Goal: Information Seeking & Learning: Learn about a topic

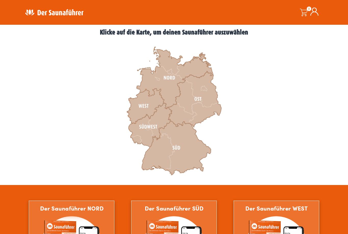
scroll to position [141, 0]
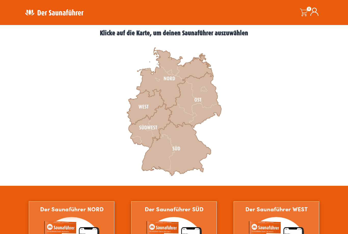
click at [146, 128] on icon at bounding box center [150, 126] width 43 height 44
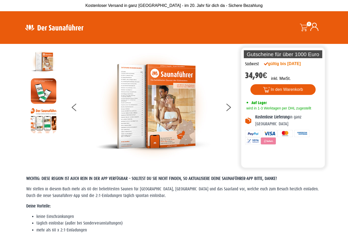
click at [230, 106] on icon at bounding box center [229, 106] width 5 height 4
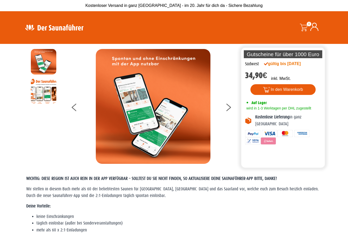
click at [235, 110] on button at bounding box center [231, 108] width 13 height 13
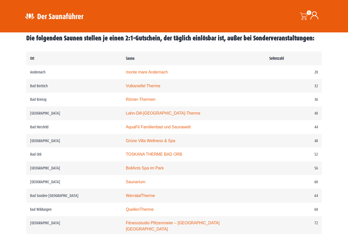
scroll to position [250, 0]
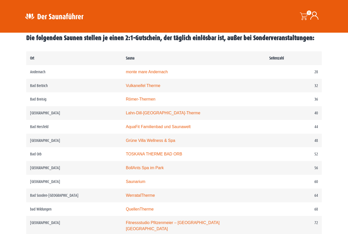
click at [126, 170] on link "BollAnts Spa im Park" at bounding box center [145, 168] width 38 height 4
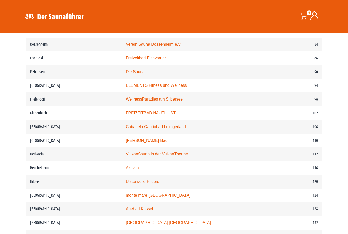
scroll to position [489, 0]
click at [126, 157] on link "VulkanSauna in der VulkanTherme" at bounding box center [157, 154] width 62 height 4
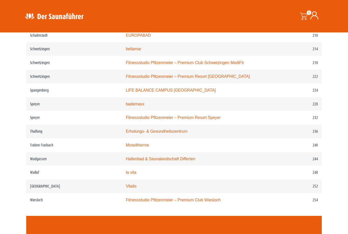
scroll to position [985, 0]
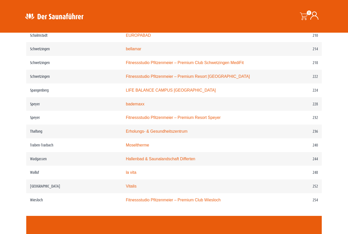
click at [126, 143] on link "Moseltherme" at bounding box center [137, 145] width 23 height 4
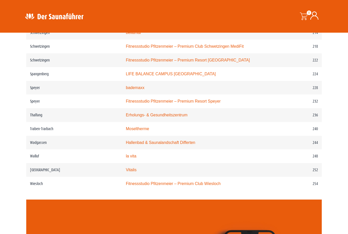
click at [126, 168] on link "Vitalis" at bounding box center [131, 170] width 11 height 4
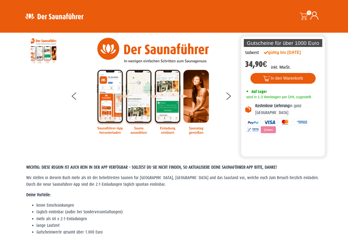
scroll to position [0, 0]
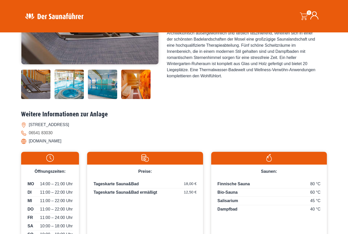
click at [63, 99] on img at bounding box center [69, 84] width 29 height 29
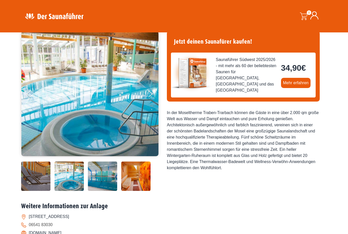
scroll to position [38, 0]
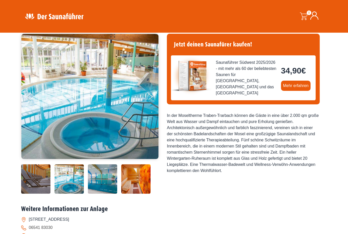
click at [99, 194] on img at bounding box center [102, 178] width 29 height 29
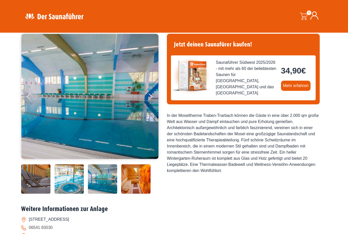
click at [131, 194] on img at bounding box center [135, 178] width 29 height 29
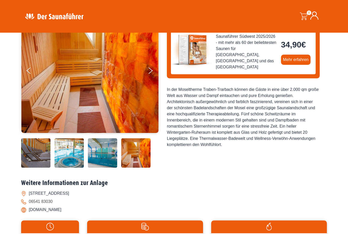
scroll to position [0, 0]
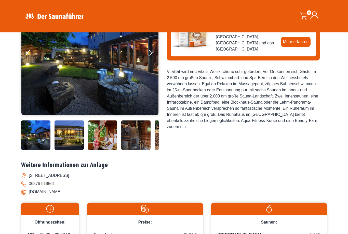
scroll to position [81, 0]
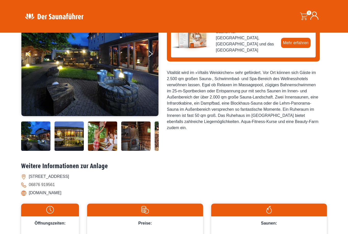
click at [32, 151] on img at bounding box center [35, 135] width 29 height 29
click at [66, 151] on img at bounding box center [69, 135] width 29 height 29
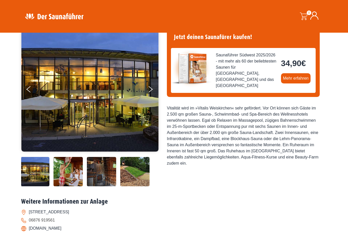
scroll to position [45, 0]
click at [91, 186] on img at bounding box center [101, 171] width 29 height 29
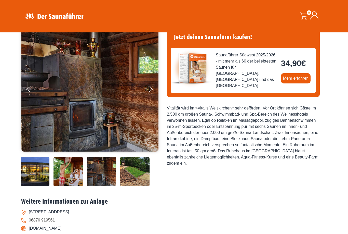
click at [135, 186] on img at bounding box center [134, 171] width 29 height 29
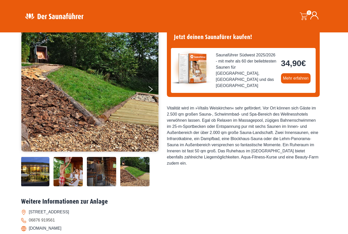
click at [104, 186] on img at bounding box center [101, 171] width 29 height 29
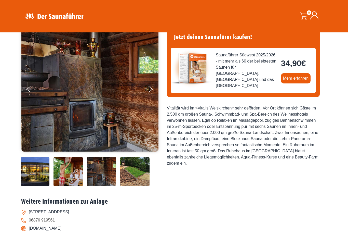
click at [93, 186] on img at bounding box center [101, 171] width 29 height 29
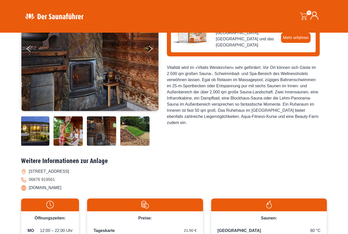
scroll to position [0, 0]
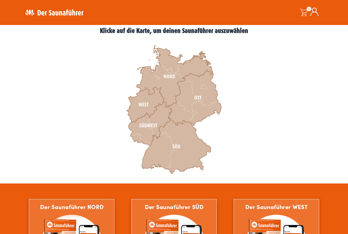
click at [171, 156] on icon at bounding box center [176, 146] width 69 height 54
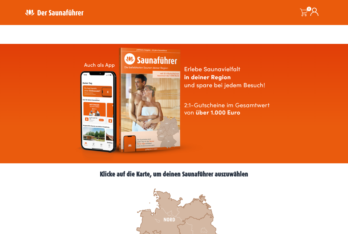
scroll to position [157, 0]
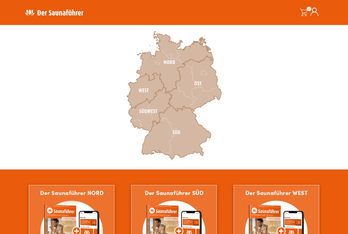
click at [138, 92] on icon at bounding box center [145, 90] width 37 height 35
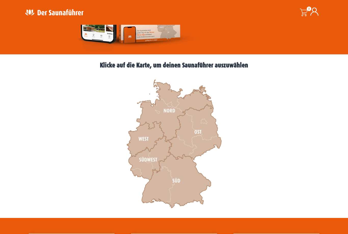
scroll to position [122, 0]
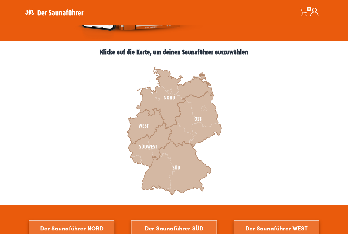
click at [137, 157] on icon at bounding box center [150, 145] width 43 height 44
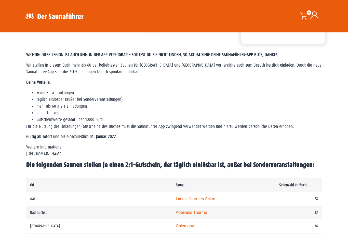
scroll to position [120, 0]
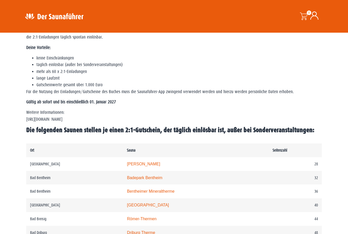
scroll to position [140, 0]
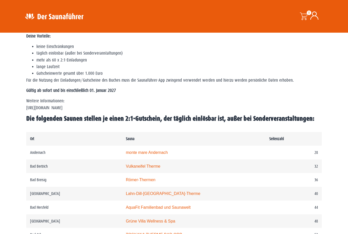
scroll to position [168, 0]
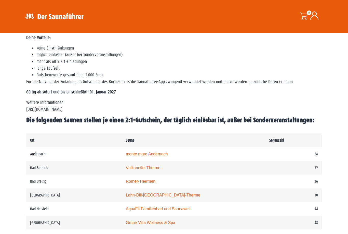
click at [44, 161] on td "Andernach" at bounding box center [74, 154] width 96 height 14
click at [126, 156] on link "monte mare Andernach" at bounding box center [147, 154] width 42 height 4
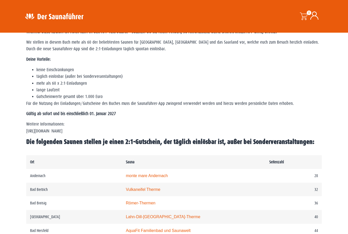
scroll to position [146, 0]
click at [40, 132] on p "Weitere Informationen: https://www.der-saunafuehrer.de/app" at bounding box center [174, 128] width 296 height 14
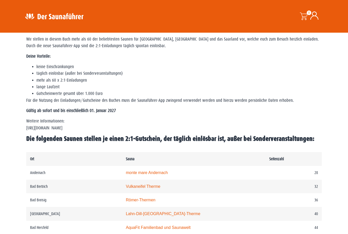
scroll to position [154, 0]
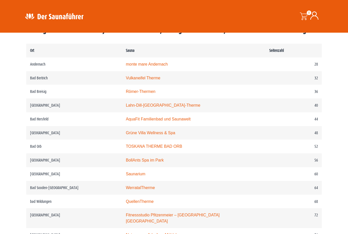
scroll to position [248, 0]
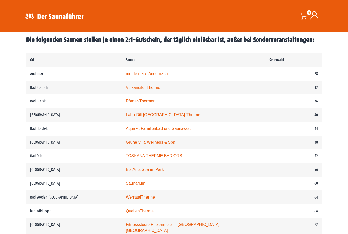
click at [126, 145] on link "Grüne Villa Wellness & Spa" at bounding box center [150, 142] width 49 height 4
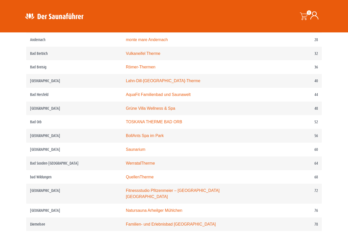
scroll to position [283, 0]
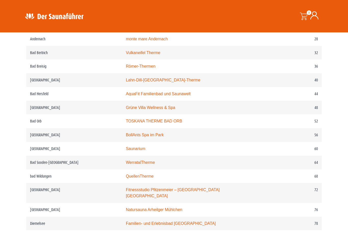
click at [127, 137] on link "BollAnts Spa im Park" at bounding box center [145, 135] width 38 height 4
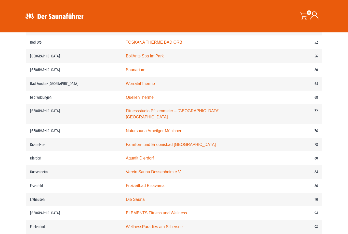
scroll to position [363, 0]
click at [136, 211] on link "ELEMENTS Fitness und Wellness" at bounding box center [156, 212] width 61 height 4
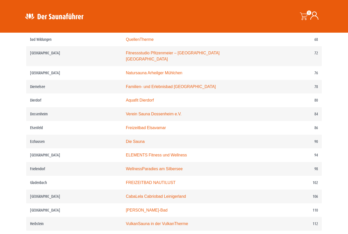
click at [134, 203] on td "CabaLela Cabriobad Leinigerland" at bounding box center [194, 197] width 144 height 14
click at [126, 198] on link "CabaLela Cabriobad Leinigerland" at bounding box center [156, 196] width 60 height 4
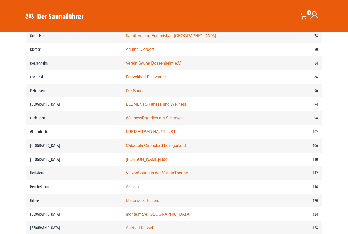
scroll to position [472, 0]
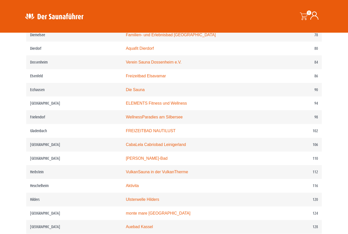
click at [134, 174] on link "VulkanSauna in der VulkanTherme" at bounding box center [157, 172] width 62 height 4
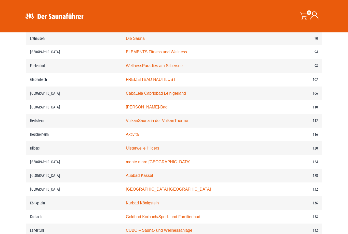
scroll to position [524, 0]
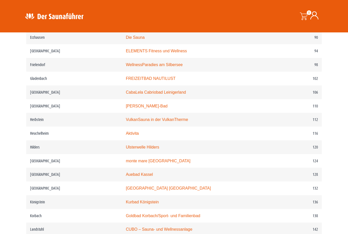
click at [126, 191] on link "Moselbad Koblenz" at bounding box center [168, 188] width 85 height 4
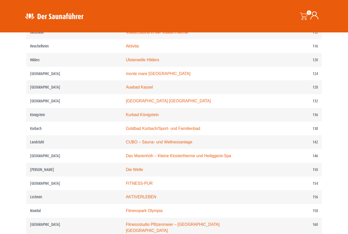
scroll to position [611, 0]
click at [126, 156] on link "Das Marienhöh – Kleine Klostertherme und Heiliggeist-Spa" at bounding box center [179, 156] width 106 height 4
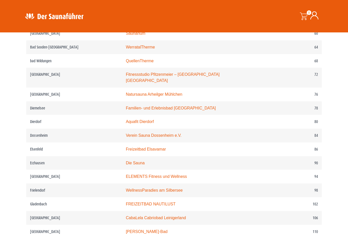
scroll to position [399, 0]
click at [126, 163] on link "Die Sauna" at bounding box center [135, 163] width 19 height 4
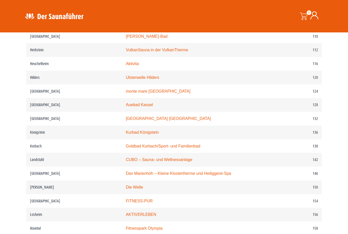
scroll to position [594, 0]
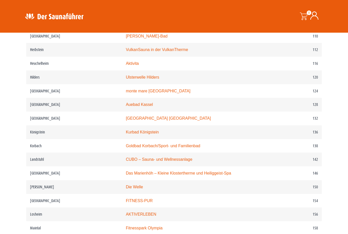
click at [134, 134] on link "Kurbad Königstein" at bounding box center [142, 132] width 33 height 4
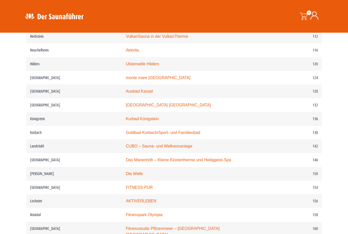
scroll to position [605, 0]
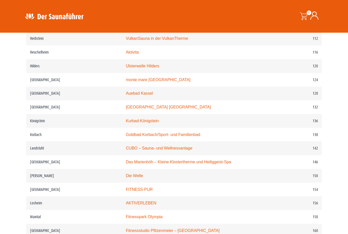
click at [137, 205] on link "AKTIVERLEBEN" at bounding box center [141, 203] width 31 height 4
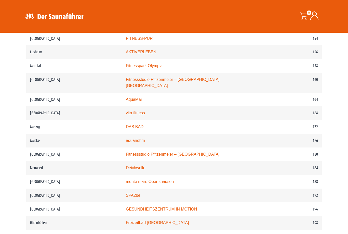
scroll to position [761, 0]
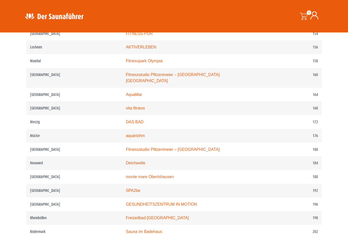
click at [146, 176] on link "monte mare Obertshausen" at bounding box center [150, 177] width 48 height 4
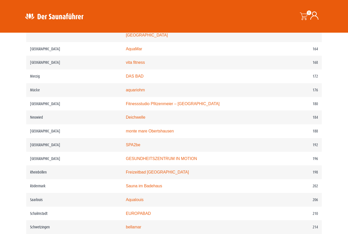
scroll to position [808, 0]
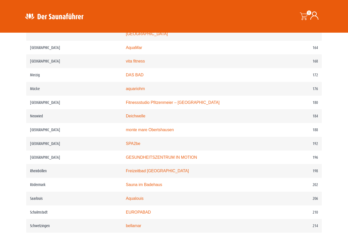
click at [135, 182] on link "Sauna im Badehaus" at bounding box center [144, 184] width 36 height 4
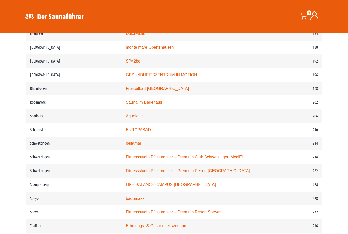
scroll to position [889, 0]
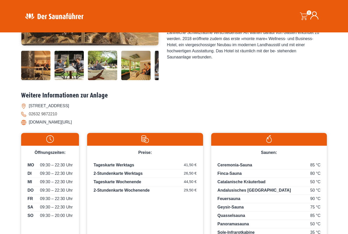
scroll to position [153, 0]
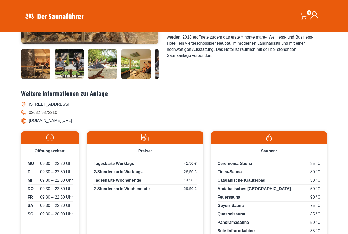
click at [31, 79] on img at bounding box center [35, 63] width 29 height 29
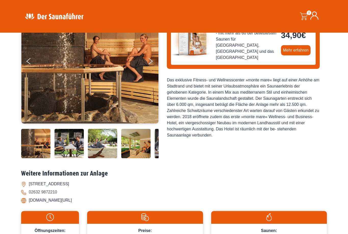
click at [38, 98] on img at bounding box center [89, 60] width 137 height 125
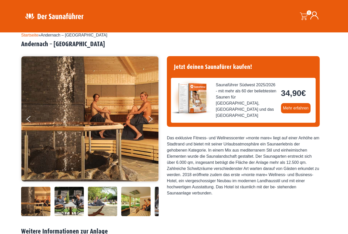
click at [27, 119] on button "Previous" at bounding box center [33, 120] width 13 height 13
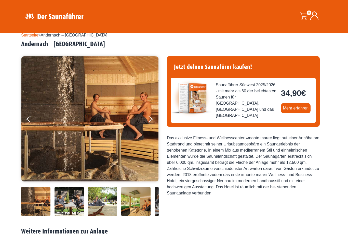
click at [30, 118] on icon "Previous" at bounding box center [28, 118] width 4 height 4
click at [148, 122] on button "Next" at bounding box center [154, 120] width 13 height 13
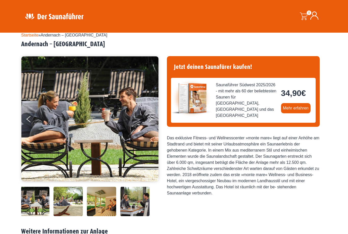
click at [150, 121] on button "Next" at bounding box center [154, 120] width 13 height 13
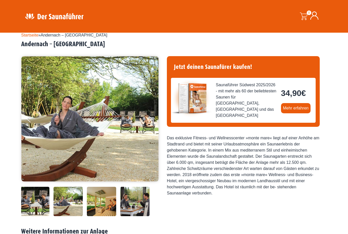
click at [153, 120] on button "Next" at bounding box center [154, 120] width 13 height 13
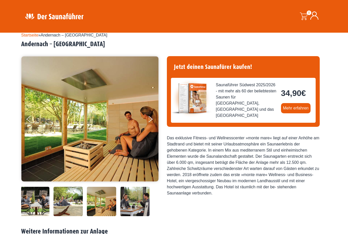
click at [151, 120] on button "Next" at bounding box center [154, 120] width 13 height 13
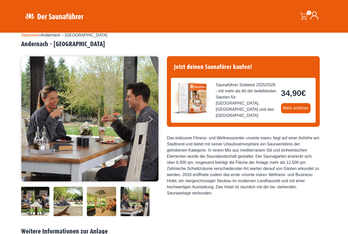
click at [154, 121] on button "Next" at bounding box center [154, 120] width 13 height 13
click at [149, 121] on button "Next" at bounding box center [154, 120] width 13 height 13
click at [148, 121] on button "Next" at bounding box center [154, 120] width 13 height 13
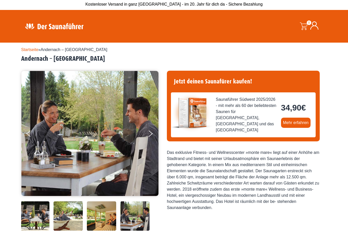
scroll to position [0, 0]
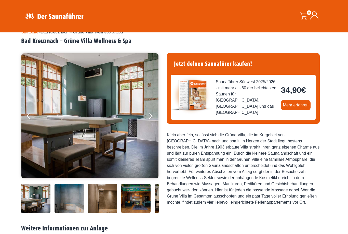
scroll to position [18, 0]
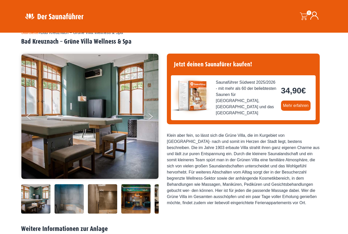
click at [148, 114] on button "Next" at bounding box center [154, 117] width 13 height 13
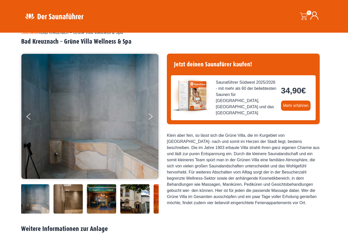
click at [152, 116] on icon "Next" at bounding box center [151, 118] width 4 height 4
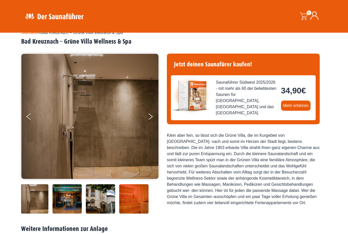
click at [158, 119] on button "Next" at bounding box center [154, 117] width 13 height 13
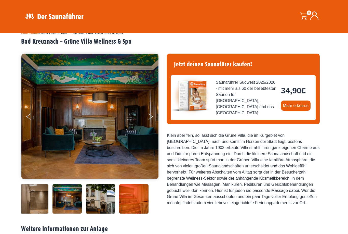
click at [155, 116] on button "Next" at bounding box center [154, 117] width 13 height 13
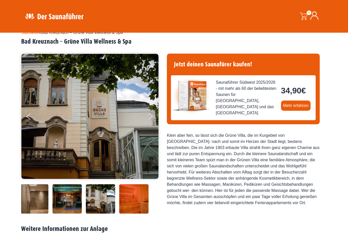
click at [151, 115] on button "Next" at bounding box center [154, 117] width 13 height 13
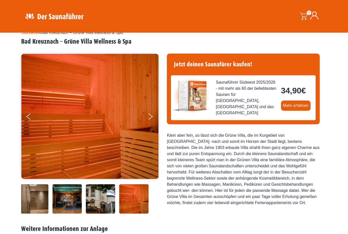
click at [154, 118] on button "Next" at bounding box center [154, 117] width 13 height 13
click at [149, 115] on icon "Next" at bounding box center [151, 115] width 4 height 4
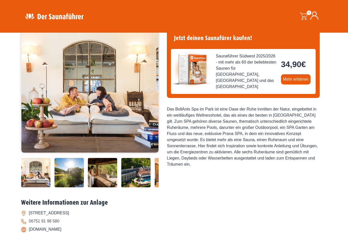
scroll to position [49, 0]
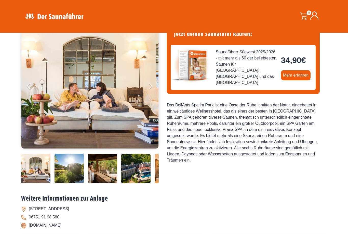
click at [8, 175] on div "Startseite » Bad Sobernheim – BollAnts Spa im Park Bad Sobernheim – BollAnts Sp…" at bounding box center [174, 167] width 348 height 345
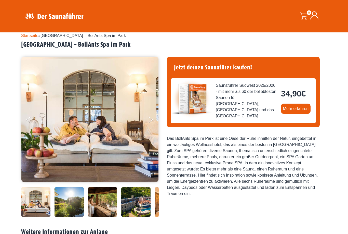
scroll to position [15, 0]
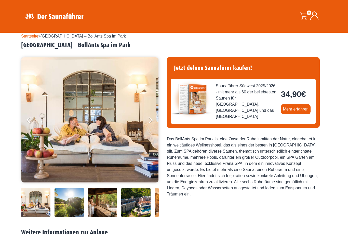
click at [152, 122] on button "Next" at bounding box center [154, 121] width 13 height 13
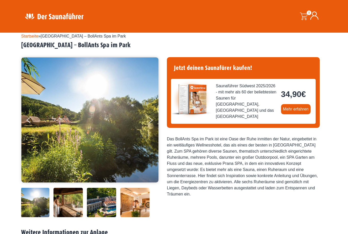
click at [152, 123] on button "Next" at bounding box center [154, 121] width 13 height 13
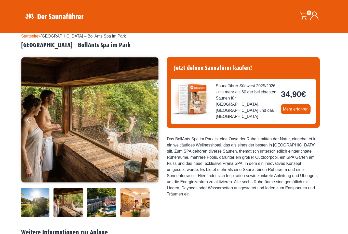
click at [151, 121] on icon "Next" at bounding box center [151, 122] width 4 height 4
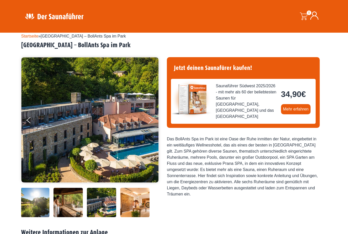
click at [153, 117] on button "Next" at bounding box center [154, 121] width 13 height 13
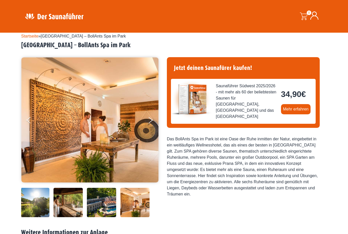
click at [148, 119] on button "Next" at bounding box center [154, 121] width 13 height 13
click at [150, 122] on button "Next" at bounding box center [154, 121] width 13 height 13
click at [151, 123] on button "Next" at bounding box center [154, 121] width 13 height 13
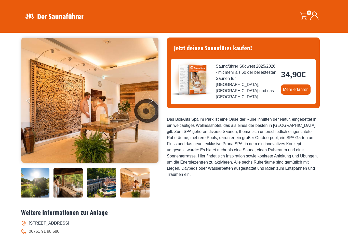
scroll to position [0, 0]
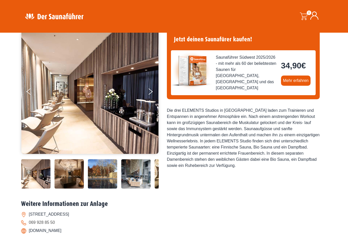
scroll to position [40, 0]
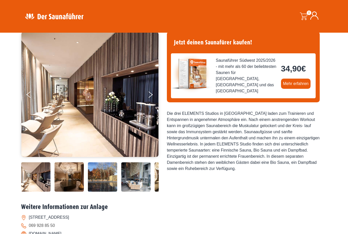
click at [150, 94] on button "Next" at bounding box center [154, 95] width 13 height 13
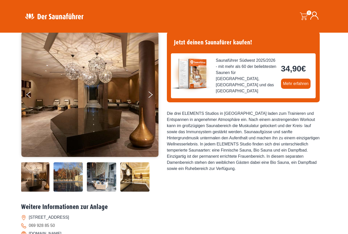
click at [150, 97] on button "Next" at bounding box center [154, 95] width 13 height 13
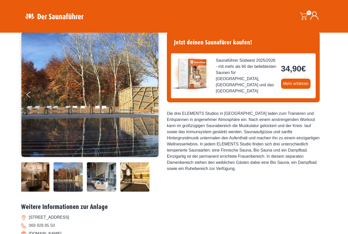
click at [155, 97] on button "Next" at bounding box center [154, 95] width 13 height 13
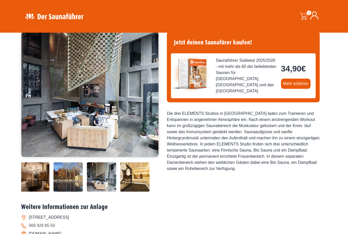
click at [148, 96] on button "Next" at bounding box center [154, 95] width 13 height 13
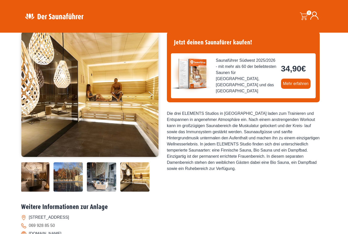
click at [149, 97] on button "Next" at bounding box center [154, 95] width 13 height 13
click at [148, 97] on button "Next" at bounding box center [154, 95] width 13 height 13
click at [151, 99] on button "Next" at bounding box center [154, 95] width 13 height 13
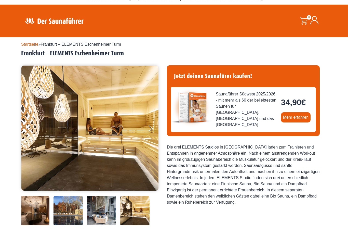
scroll to position [0, 0]
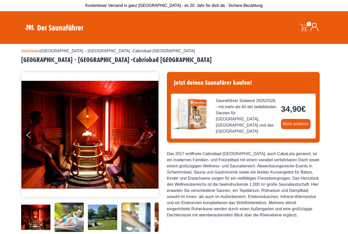
click at [148, 137] on button "Next" at bounding box center [154, 136] width 13 height 13
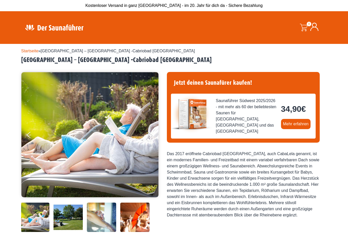
click at [145, 137] on img at bounding box center [89, 134] width 137 height 125
click at [152, 138] on button "Next" at bounding box center [154, 136] width 13 height 13
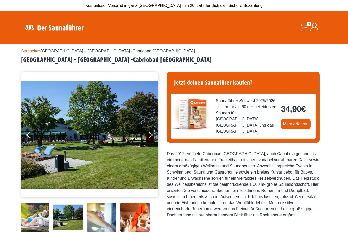
click at [150, 135] on button "Next" at bounding box center [154, 136] width 13 height 13
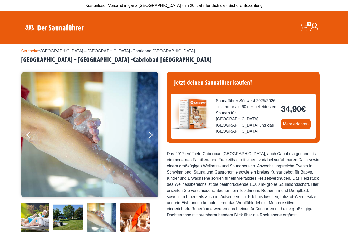
click at [148, 134] on button "Next" at bounding box center [154, 136] width 13 height 13
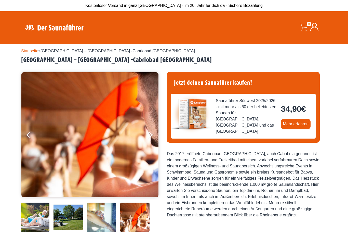
click at [149, 138] on button "Next" at bounding box center [154, 136] width 13 height 13
click at [148, 135] on button "Next" at bounding box center [154, 136] width 13 height 13
click at [149, 134] on button "Next" at bounding box center [154, 136] width 13 height 13
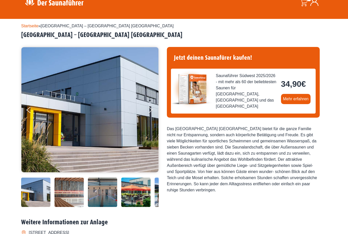
scroll to position [26, 0]
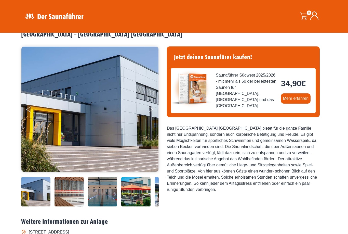
click at [154, 105] on button "Next" at bounding box center [154, 110] width 13 height 13
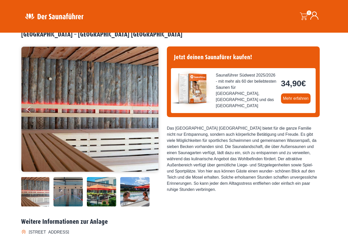
click at [153, 111] on button "Next" at bounding box center [154, 110] width 13 height 13
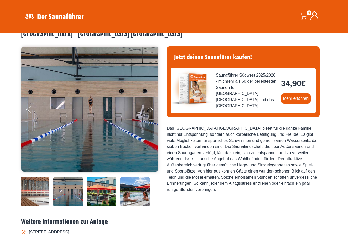
click at [146, 113] on img at bounding box center [89, 109] width 137 height 125
click at [146, 106] on img at bounding box center [89, 109] width 137 height 125
click at [150, 111] on icon "Next" at bounding box center [151, 111] width 4 height 4
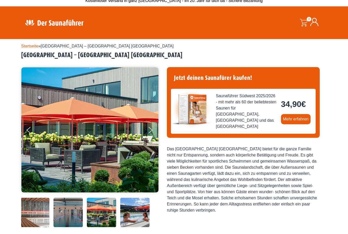
scroll to position [0, 0]
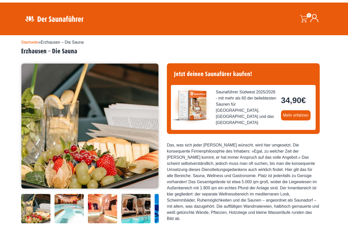
click at [152, 128] on button "Next" at bounding box center [154, 127] width 13 height 13
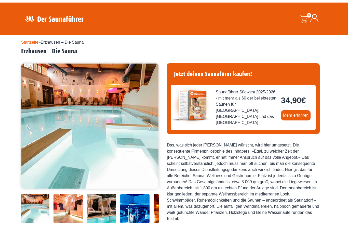
click at [154, 129] on button "Next" at bounding box center [154, 127] width 13 height 13
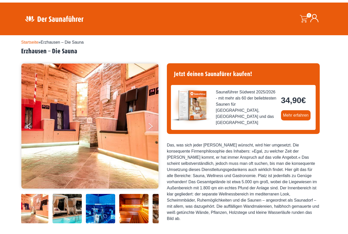
click at [152, 126] on icon "Next" at bounding box center [151, 125] width 4 height 4
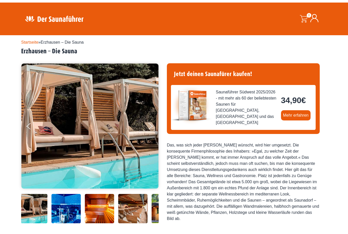
click at [155, 123] on button "Next" at bounding box center [154, 127] width 13 height 13
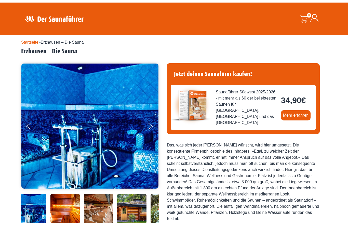
click at [151, 125] on icon "Next" at bounding box center [151, 125] width 4 height 4
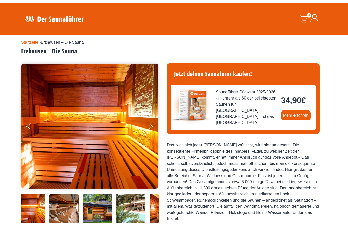
click at [150, 126] on button "Next" at bounding box center [154, 127] width 13 height 13
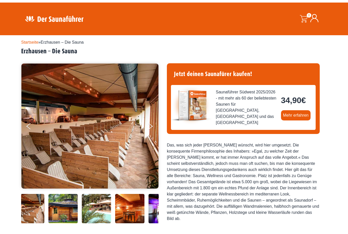
click at [148, 127] on button "Next" at bounding box center [154, 127] width 13 height 13
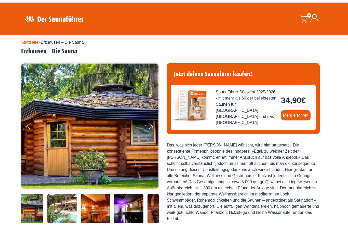
click at [152, 127] on button "Next" at bounding box center [154, 127] width 13 height 13
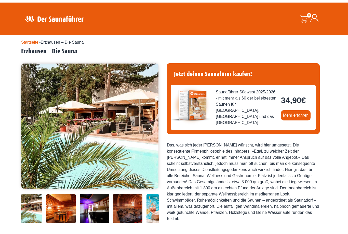
click at [150, 125] on icon "Next" at bounding box center [151, 125] width 4 height 4
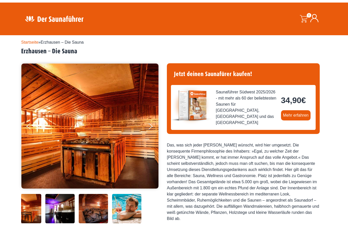
click at [33, 130] on button "Previous" at bounding box center [33, 127] width 13 height 13
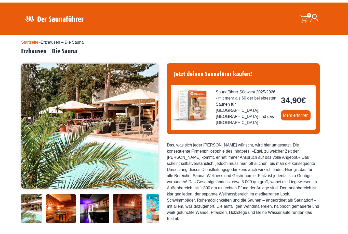
click at [151, 127] on icon "Next" at bounding box center [151, 128] width 4 height 4
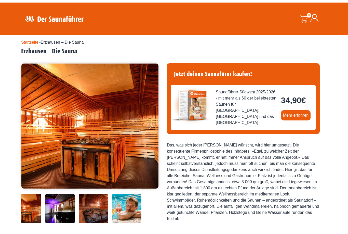
click at [147, 121] on img at bounding box center [89, 126] width 137 height 125
click at [157, 122] on button "Next" at bounding box center [154, 127] width 13 height 13
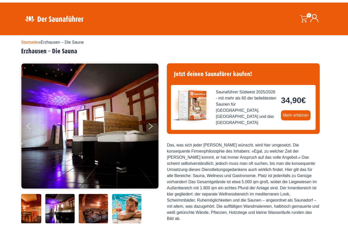
click at [149, 128] on button "Next" at bounding box center [154, 127] width 13 height 13
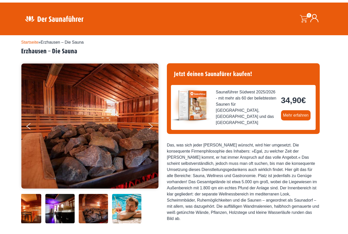
click at [150, 124] on button "Next" at bounding box center [154, 127] width 13 height 13
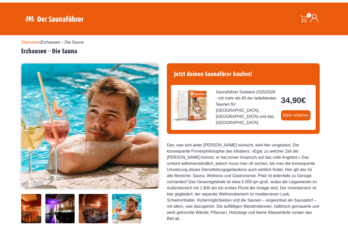
click at [151, 131] on button "Next" at bounding box center [154, 127] width 13 height 13
click at [150, 124] on button "Next" at bounding box center [154, 127] width 13 height 13
click at [149, 130] on button "Next" at bounding box center [154, 127] width 13 height 13
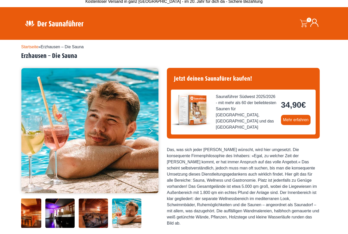
scroll to position [0, 0]
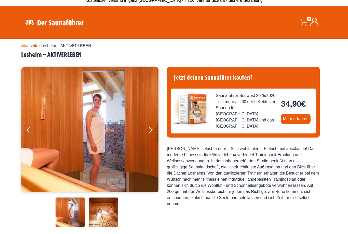
scroll to position [5, 0]
click at [153, 126] on button "Next" at bounding box center [154, 130] width 13 height 13
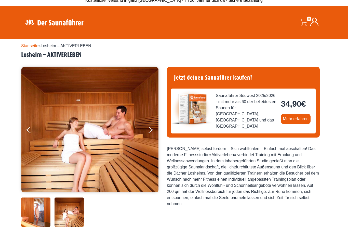
click at [148, 128] on button "Next" at bounding box center [154, 130] width 13 height 13
click at [149, 130] on button "Next" at bounding box center [154, 130] width 13 height 13
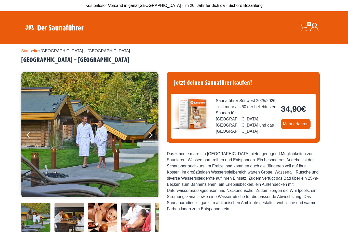
click at [146, 133] on img at bounding box center [89, 134] width 137 height 125
click at [151, 138] on button "Next" at bounding box center [154, 136] width 13 height 13
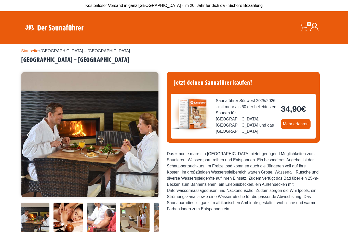
click at [152, 135] on icon "Next" at bounding box center [151, 136] width 4 height 4
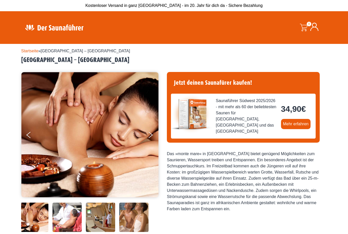
click at [150, 136] on icon "Next" at bounding box center [151, 136] width 4 height 4
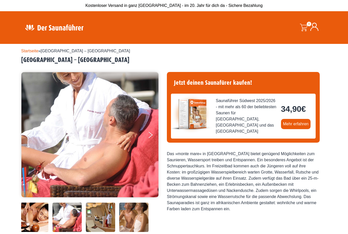
click at [150, 137] on button "Next" at bounding box center [154, 136] width 13 height 13
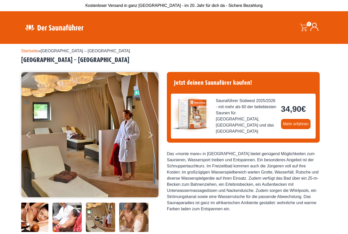
click at [152, 136] on button "Next" at bounding box center [154, 136] width 13 height 13
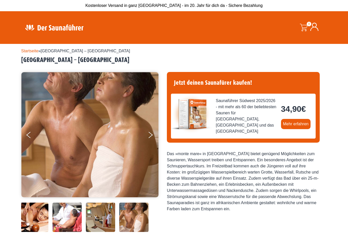
click at [150, 135] on button "Next" at bounding box center [154, 136] width 13 height 13
click at [149, 136] on button "Next" at bounding box center [154, 136] width 13 height 13
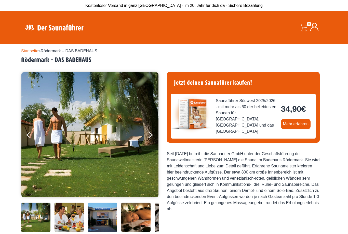
click at [149, 139] on button "Next" at bounding box center [154, 136] width 13 height 13
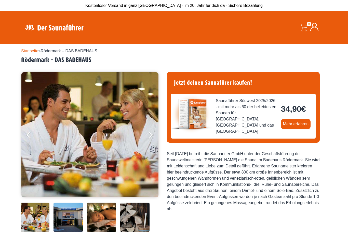
click at [153, 135] on button "Next" at bounding box center [154, 136] width 13 height 13
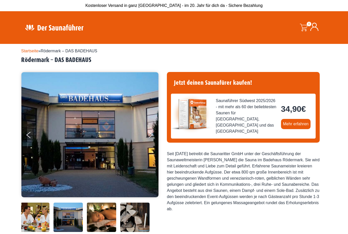
click at [152, 135] on button "Next" at bounding box center [154, 136] width 13 height 13
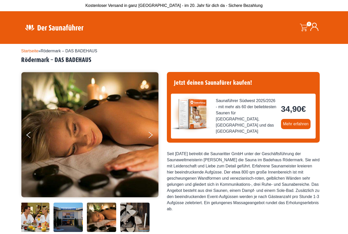
click at [149, 136] on button "Next" at bounding box center [154, 136] width 13 height 13
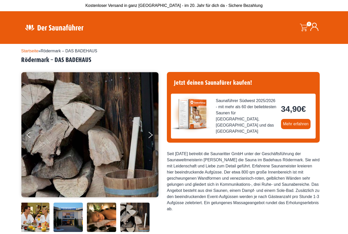
click at [152, 137] on button "Next" at bounding box center [154, 136] width 13 height 13
click at [154, 135] on button "Next" at bounding box center [154, 136] width 13 height 13
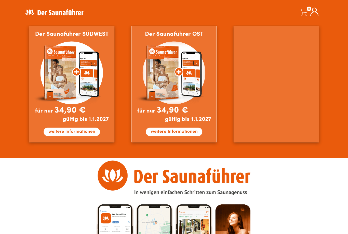
scroll to position [454, 0]
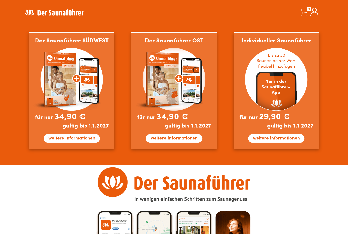
click at [296, 139] on img at bounding box center [277, 90] width 86 height 117
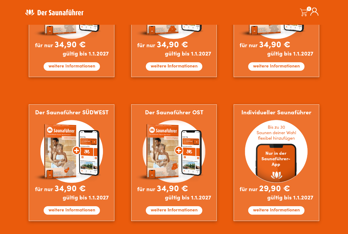
scroll to position [382, 0]
click at [87, 209] on img at bounding box center [72, 162] width 86 height 117
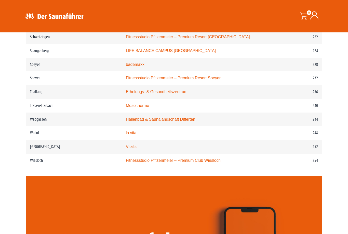
scroll to position [1025, 0]
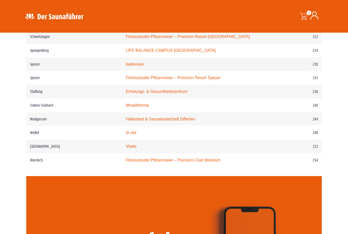
click at [126, 145] on link "Vitalis" at bounding box center [131, 146] width 11 height 4
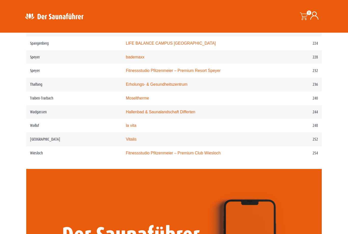
scroll to position [1031, 0]
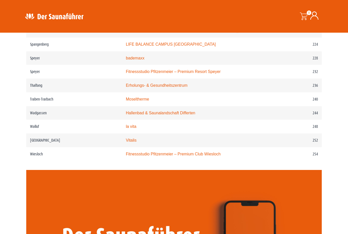
click at [126, 126] on link "la vita" at bounding box center [131, 126] width 10 height 4
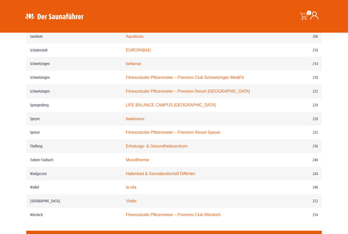
scroll to position [970, 0]
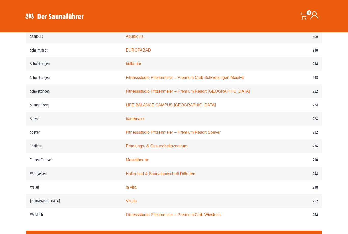
click at [126, 159] on link "Moseltherme" at bounding box center [137, 160] width 23 height 4
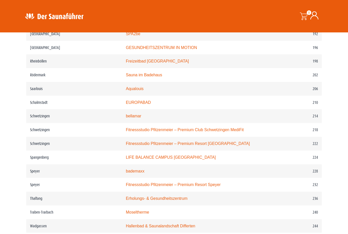
scroll to position [916, 0]
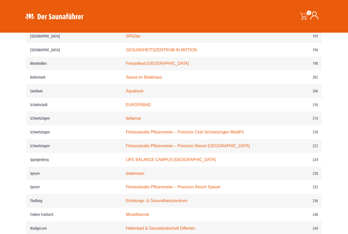
click at [126, 118] on link "bellamar" at bounding box center [134, 118] width 16 height 4
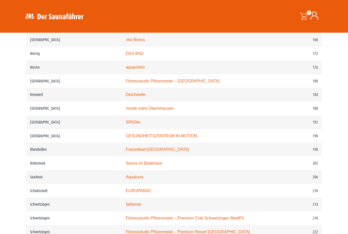
scroll to position [826, 0]
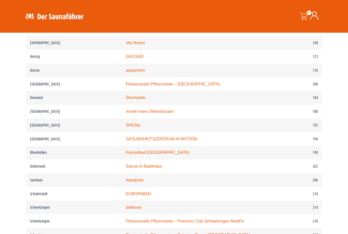
click at [140, 150] on link "Freizeitbad Rheinböllen" at bounding box center [157, 152] width 63 height 4
click at [126, 124] on link "SPA2be" at bounding box center [133, 125] width 15 height 4
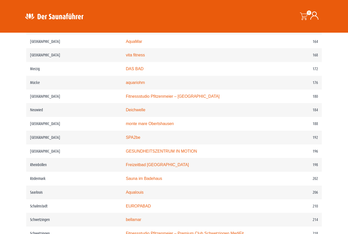
scroll to position [810, 0]
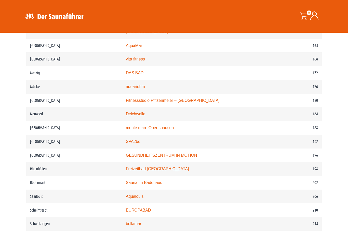
click at [126, 113] on link "Deichwelle" at bounding box center [136, 114] width 20 height 4
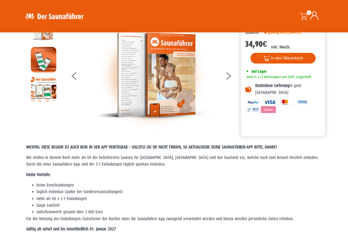
scroll to position [0, 0]
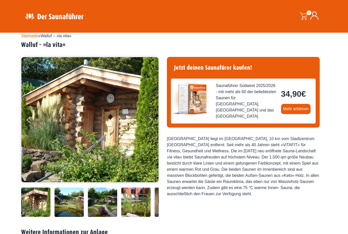
scroll to position [20, 0]
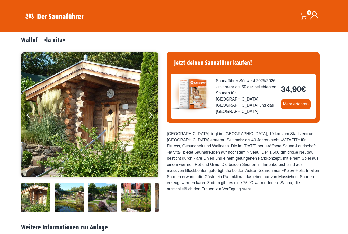
click at [148, 114] on button "Next" at bounding box center [154, 116] width 13 height 13
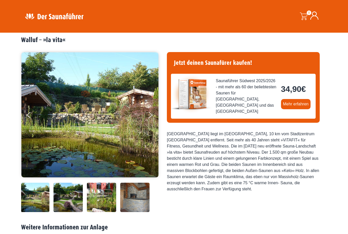
click at [152, 112] on button "Next" at bounding box center [154, 116] width 13 height 13
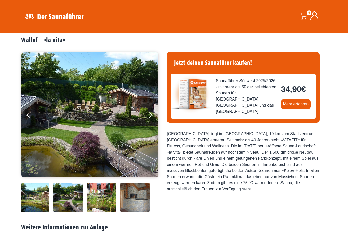
click at [151, 112] on button "Next" at bounding box center [154, 116] width 13 height 13
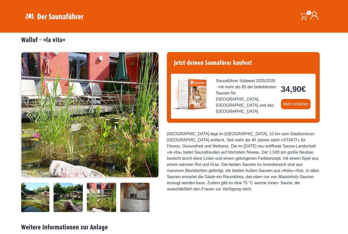
click at [153, 114] on button "Next" at bounding box center [154, 116] width 13 height 13
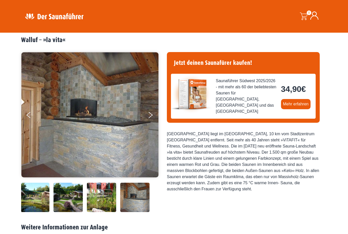
click at [150, 115] on button "Next" at bounding box center [154, 116] width 13 height 13
click at [152, 116] on button "Next" at bounding box center [154, 116] width 13 height 13
click at [152, 111] on button "Next" at bounding box center [154, 116] width 13 height 13
click at [153, 118] on button "Next" at bounding box center [154, 116] width 13 height 13
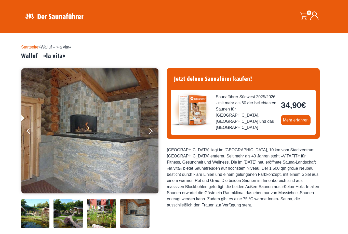
scroll to position [0, 0]
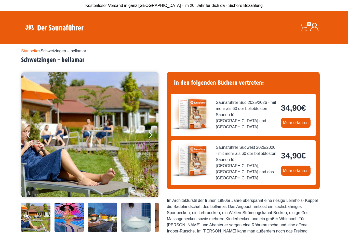
click at [150, 136] on icon "Next" at bounding box center [151, 136] width 4 height 4
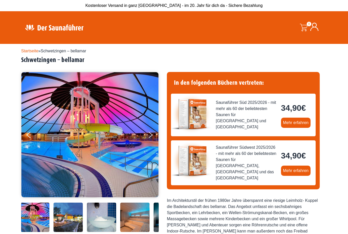
click at [152, 134] on button "Next" at bounding box center [154, 136] width 13 height 13
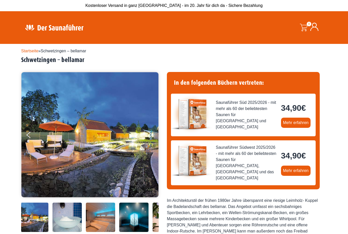
click at [152, 133] on button "Next" at bounding box center [154, 136] width 13 height 13
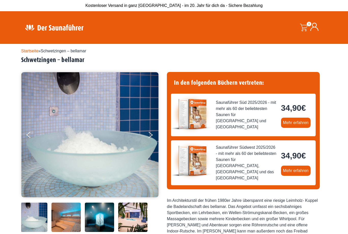
click at [149, 135] on button "Next" at bounding box center [154, 136] width 13 height 13
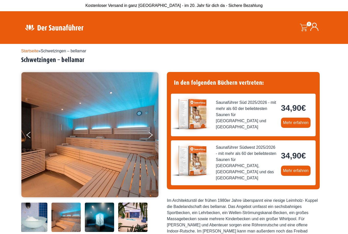
click at [152, 133] on button "Next" at bounding box center [154, 136] width 13 height 13
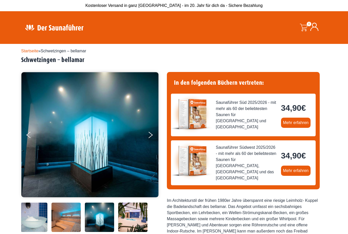
click at [150, 136] on button "Next" at bounding box center [154, 136] width 13 height 13
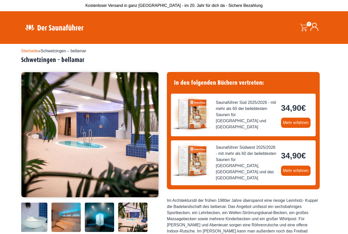
click at [151, 131] on button "Next" at bounding box center [154, 136] width 13 height 13
click at [153, 134] on button "Next" at bounding box center [154, 136] width 13 height 13
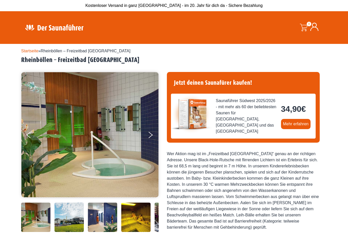
click at [154, 139] on button "Next" at bounding box center [154, 136] width 13 height 13
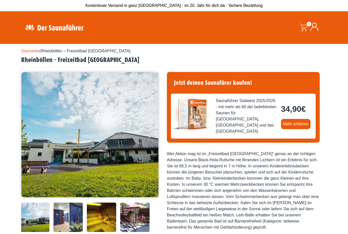
click at [152, 137] on button "Next" at bounding box center [154, 136] width 13 height 13
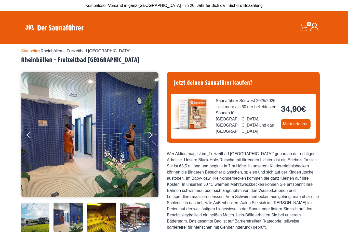
click at [150, 133] on icon "Next" at bounding box center [151, 134] width 4 height 4
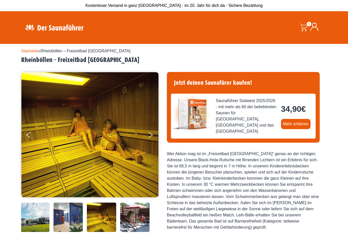
click at [152, 133] on button "Next" at bounding box center [154, 136] width 13 height 13
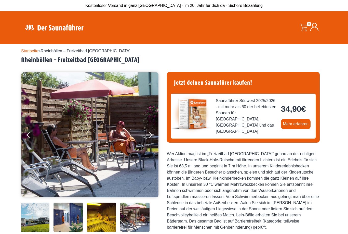
click at [151, 133] on button "Next" at bounding box center [154, 136] width 13 height 13
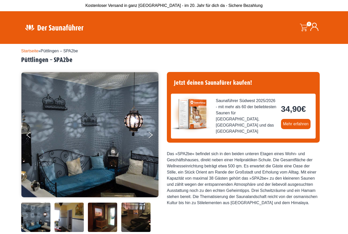
click at [151, 135] on button "Next" at bounding box center [154, 136] width 13 height 13
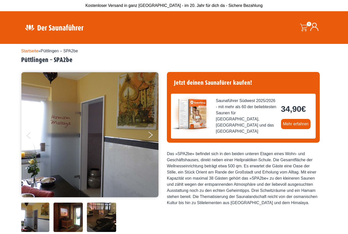
click at [155, 136] on button "Next" at bounding box center [154, 136] width 13 height 13
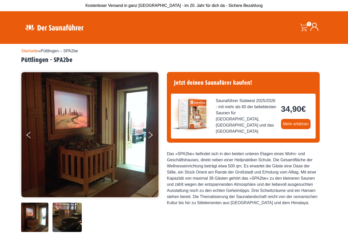
click at [153, 136] on button "Next" at bounding box center [154, 136] width 13 height 13
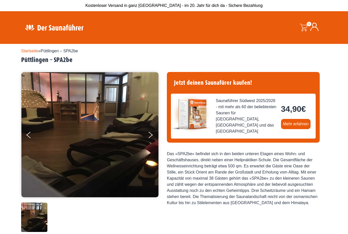
click at [152, 133] on button "Next" at bounding box center [154, 136] width 13 height 13
click at [146, 135] on img at bounding box center [89, 134] width 137 height 125
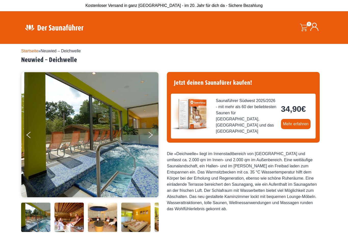
click at [153, 133] on button "Next" at bounding box center [154, 136] width 13 height 13
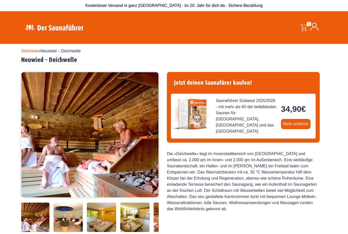
click at [155, 136] on button "Next" at bounding box center [154, 136] width 13 height 13
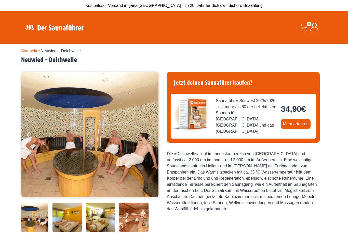
click at [154, 136] on button "Next" at bounding box center [154, 136] width 13 height 13
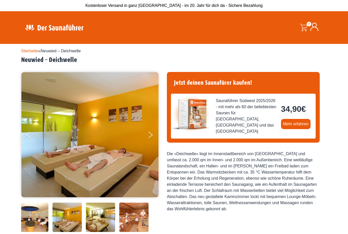
click at [153, 137] on button "Next" at bounding box center [154, 136] width 13 height 13
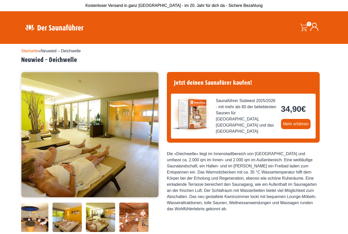
click at [154, 140] on button "Next" at bounding box center [154, 136] width 13 height 13
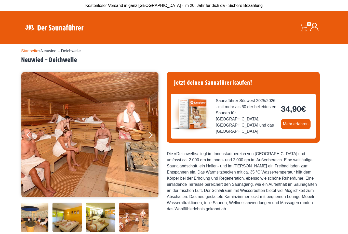
click at [154, 135] on button "Next" at bounding box center [154, 136] width 13 height 13
click at [153, 135] on button "Next" at bounding box center [154, 136] width 13 height 13
